Goal: Task Accomplishment & Management: Manage account settings

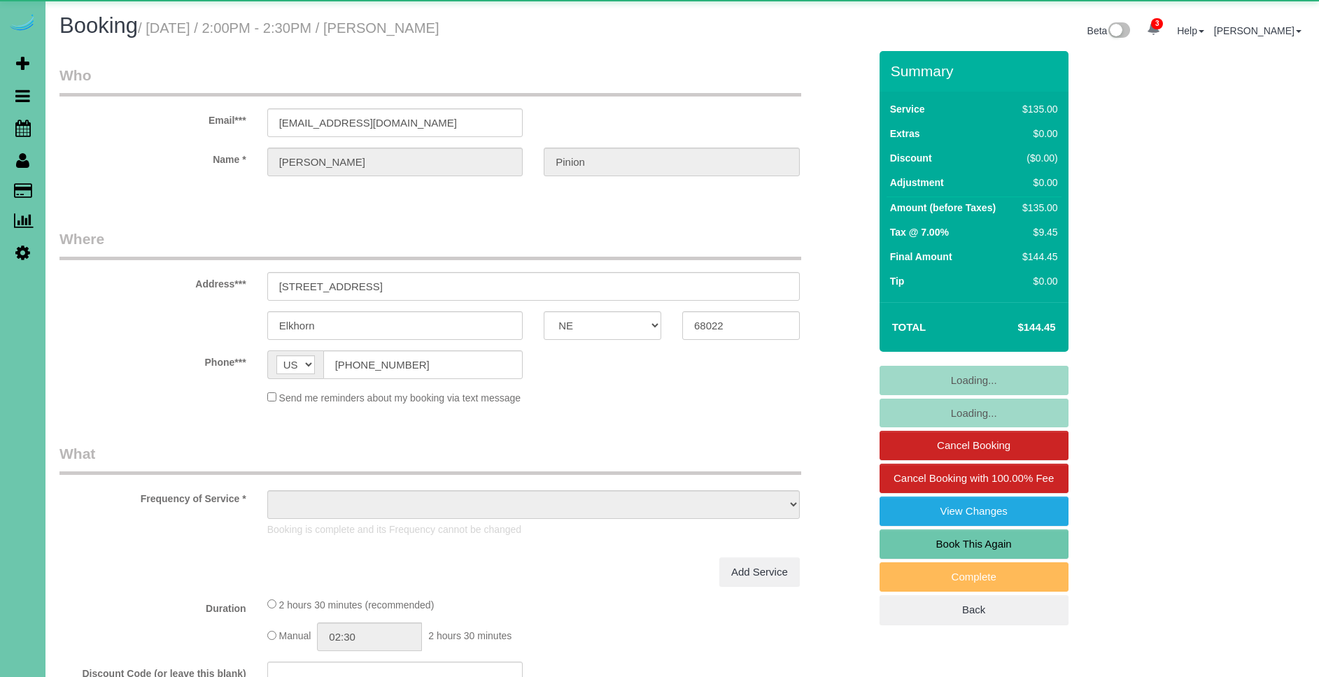
select select "NE"
select select "object:742"
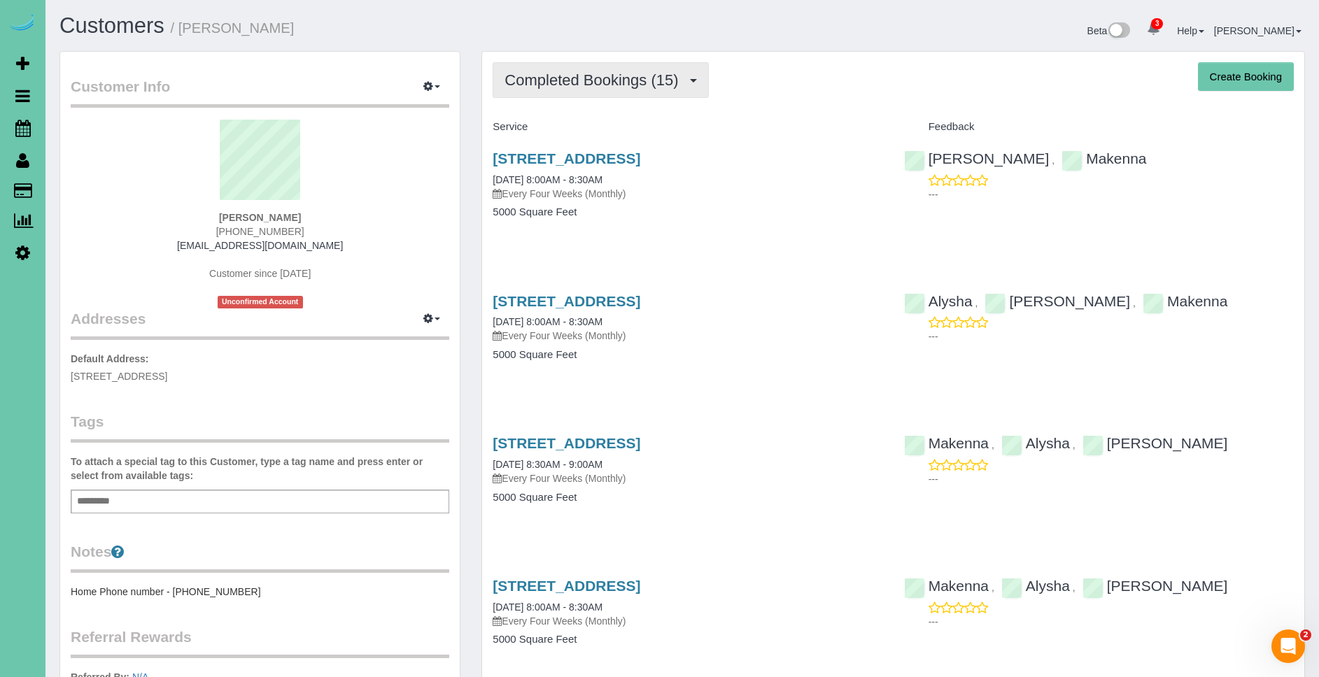
click at [604, 71] on span "Completed Bookings (15)" at bounding box center [594, 79] width 181 height 17
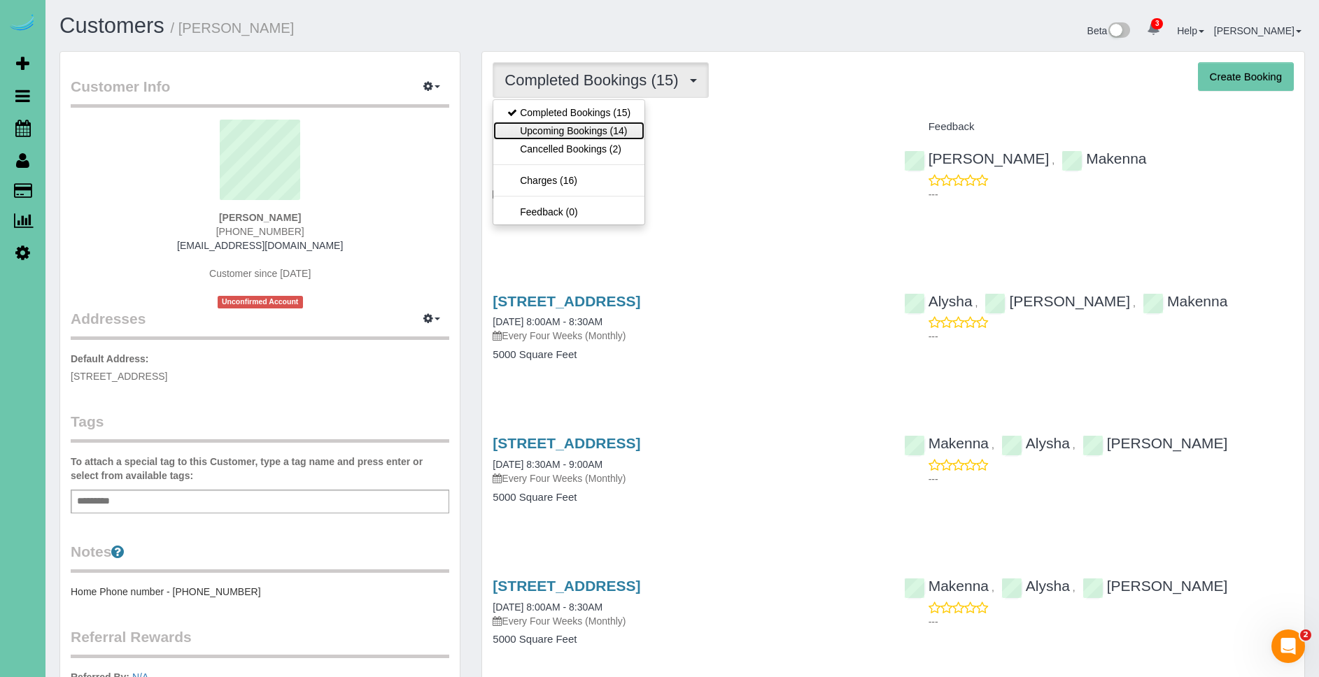
click at [599, 135] on link "Upcoming Bookings (14)" at bounding box center [568, 131] width 151 height 18
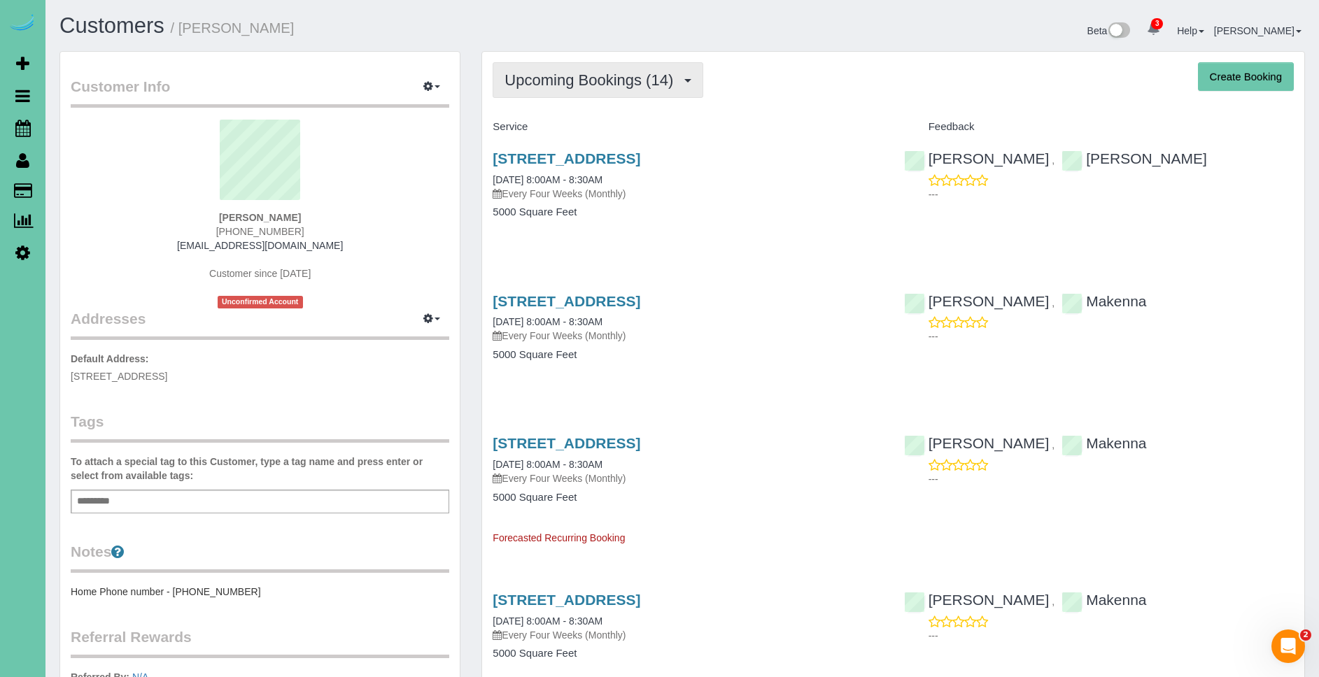
click at [604, 82] on span "Upcoming Bookings (14)" at bounding box center [592, 79] width 176 height 17
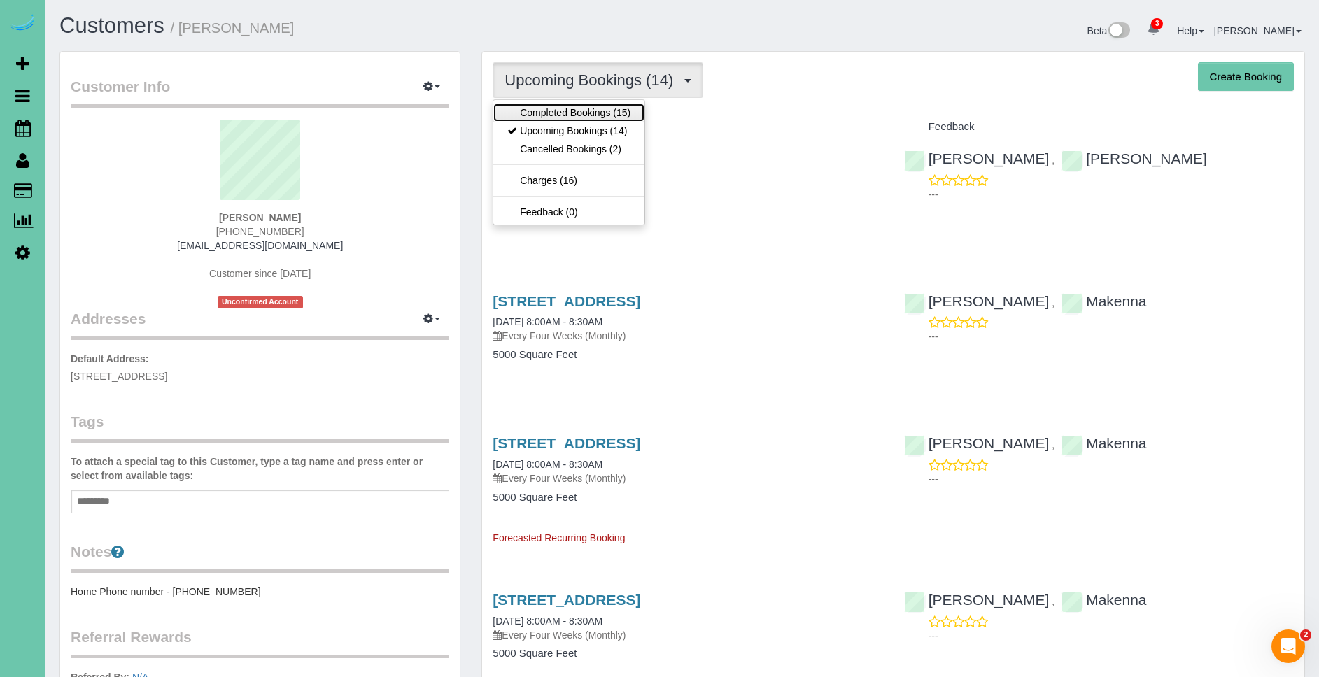
click at [590, 113] on link "Completed Bookings (15)" at bounding box center [568, 113] width 151 height 18
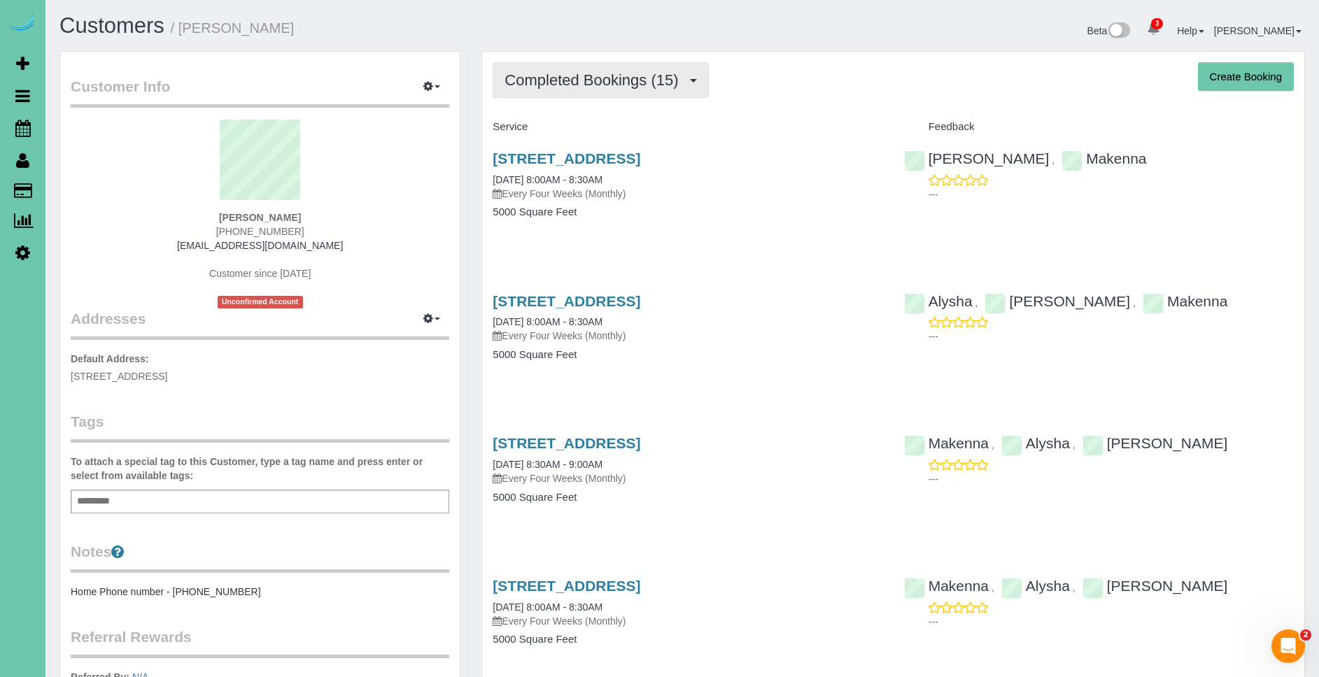
click at [621, 87] on span "Completed Bookings (15)" at bounding box center [594, 79] width 181 height 17
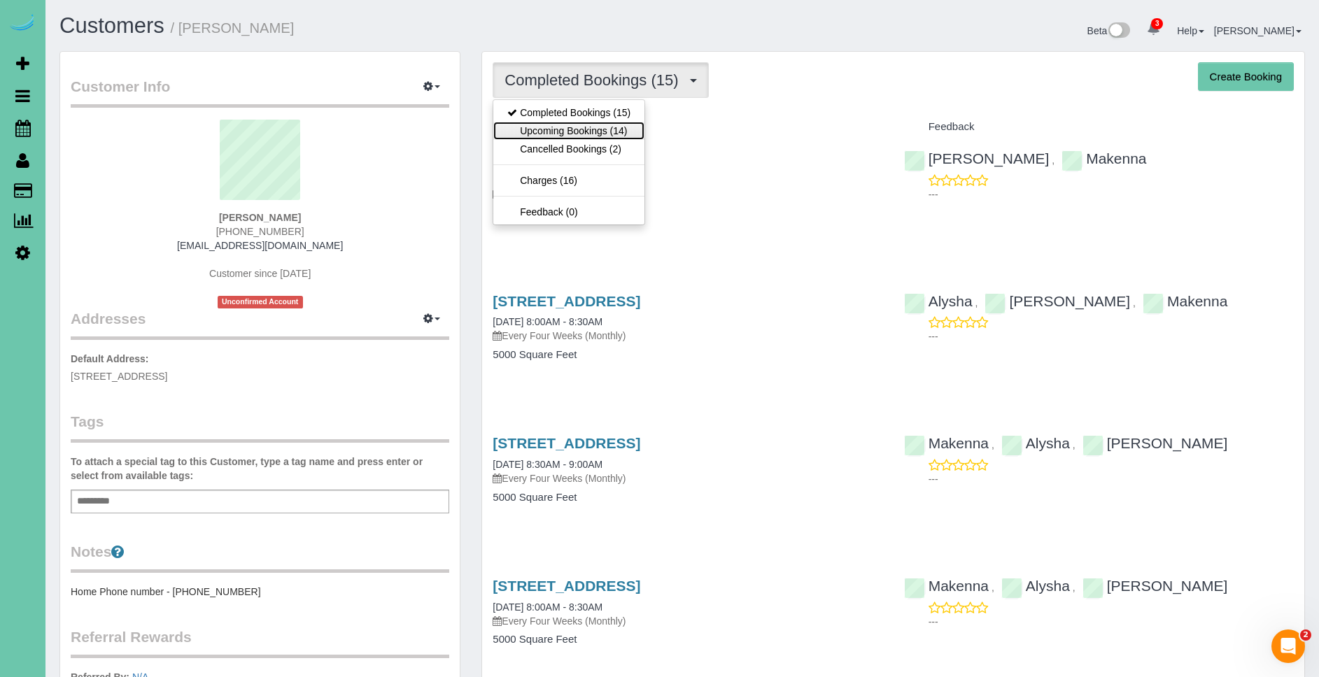
click at [616, 132] on link "Upcoming Bookings (14)" at bounding box center [568, 131] width 151 height 18
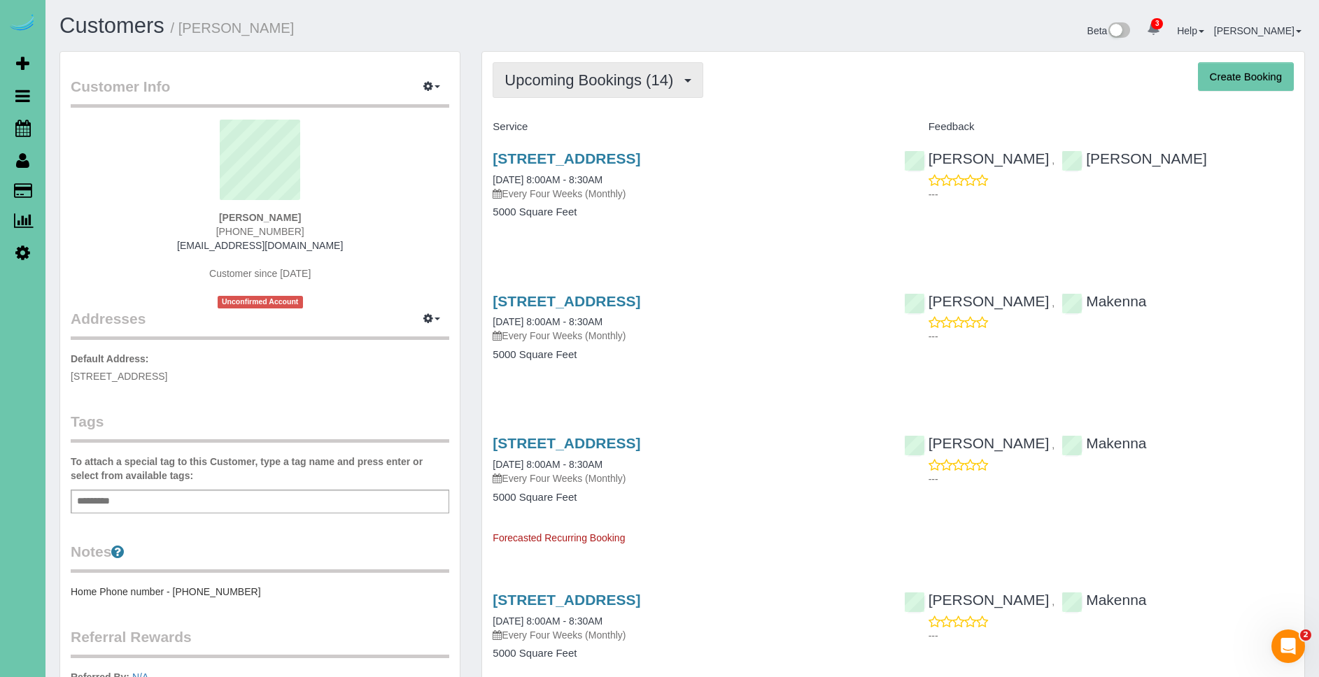
click at [610, 77] on span "Upcoming Bookings (14)" at bounding box center [592, 79] width 176 height 17
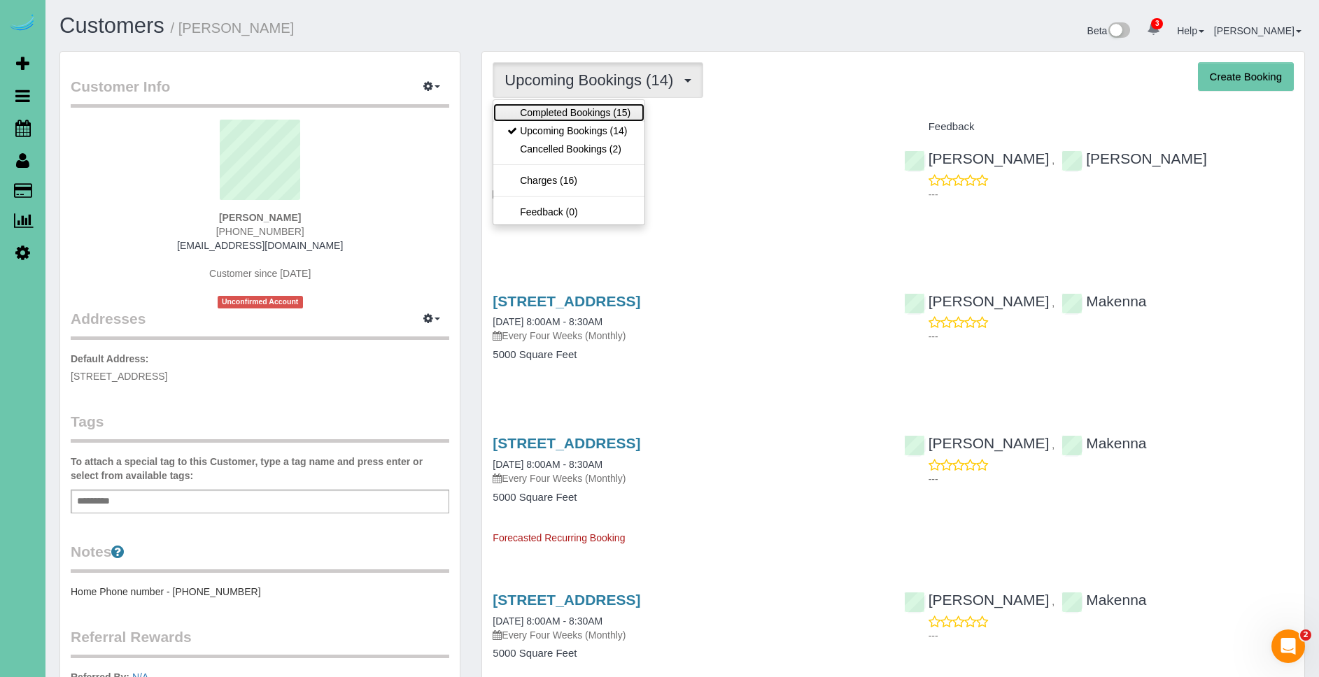
click at [606, 115] on link "Completed Bookings (15)" at bounding box center [568, 113] width 151 height 18
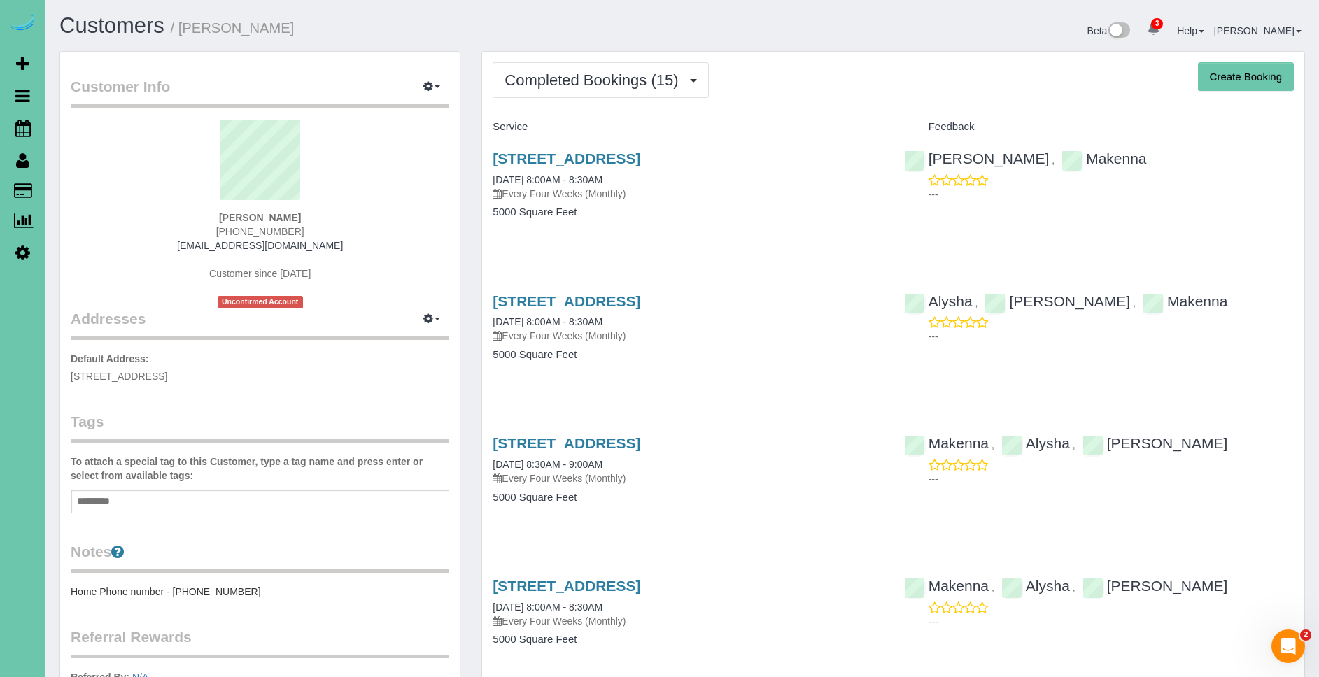
click at [837, 122] on h4 "Service" at bounding box center [688, 127] width 390 height 12
drag, startPoint x: 812, startPoint y: 158, endPoint x: 833, endPoint y: 117, distance: 46.3
click at [517, 148] on div "[STREET_ADDRESS] [DATE] 8:00AM - 8:30AM Every Four Weeks (Monthly) 5000 Square …" at bounding box center [687, 193] width 411 height 108
click at [847, 127] on h4 "Service" at bounding box center [688, 127] width 390 height 12
click at [65, 129] on span "Scheduler" at bounding box center [132, 128] width 175 height 32
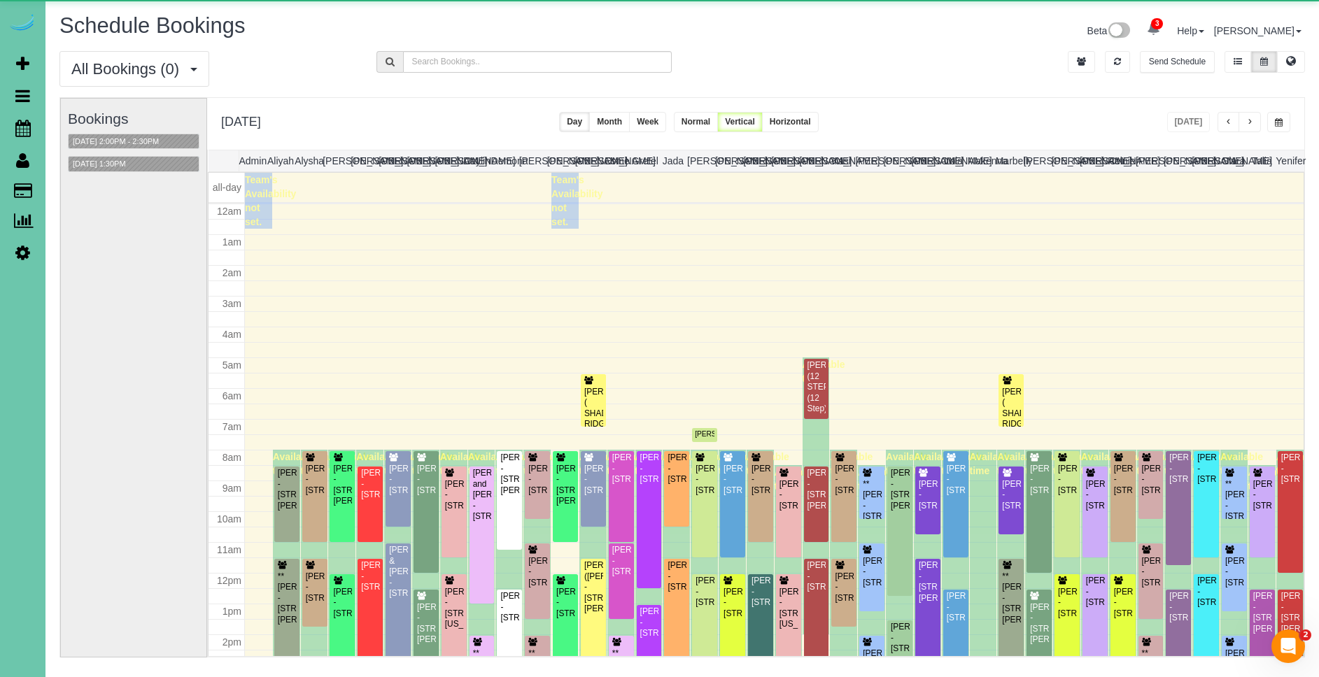
scroll to position [185, 0]
